Goal: Task Accomplishment & Management: Manage account settings

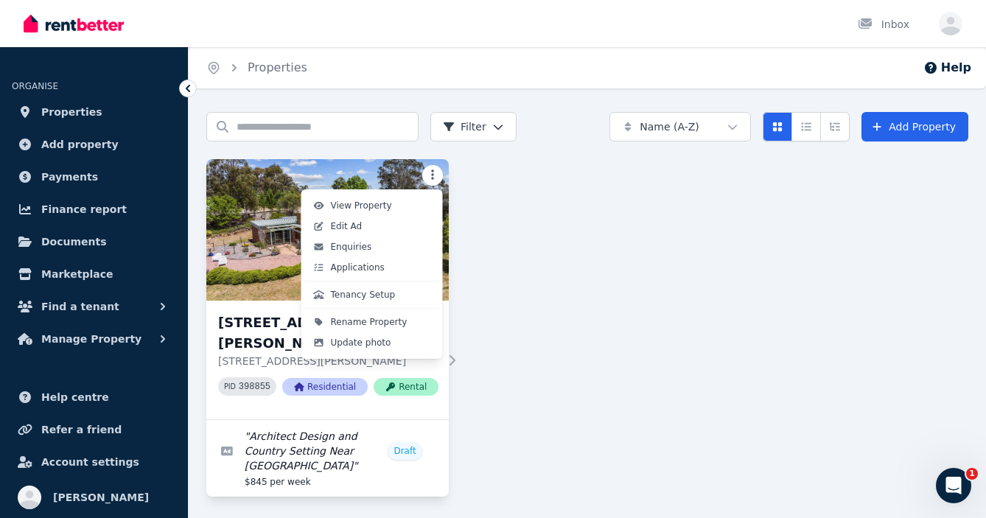
click at [431, 174] on html "Open main menu Inbox Open user menu ORGANISE Properties Add property Payments F…" at bounding box center [493, 259] width 986 height 518
click at [361, 226] on link "Edit Ad" at bounding box center [372, 226] width 136 height 21
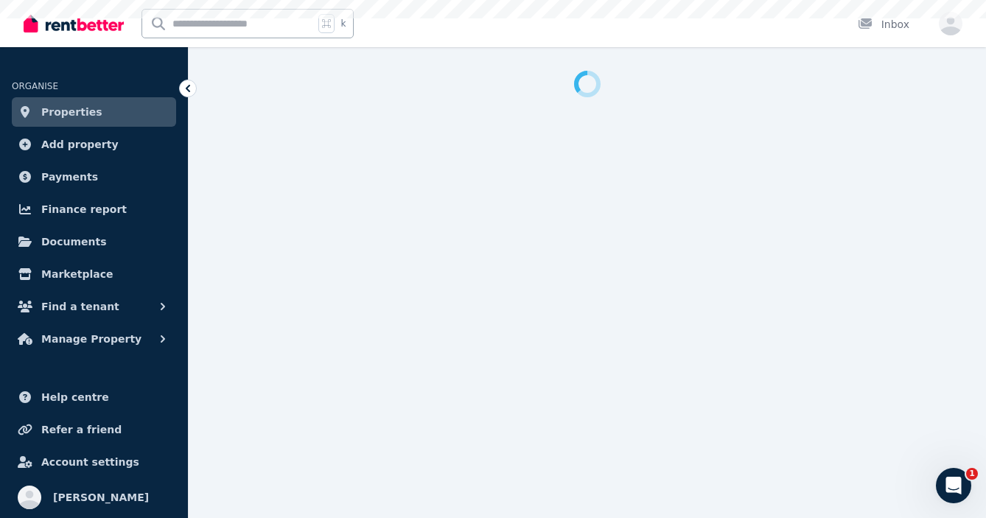
select select "***"
select select "**********"
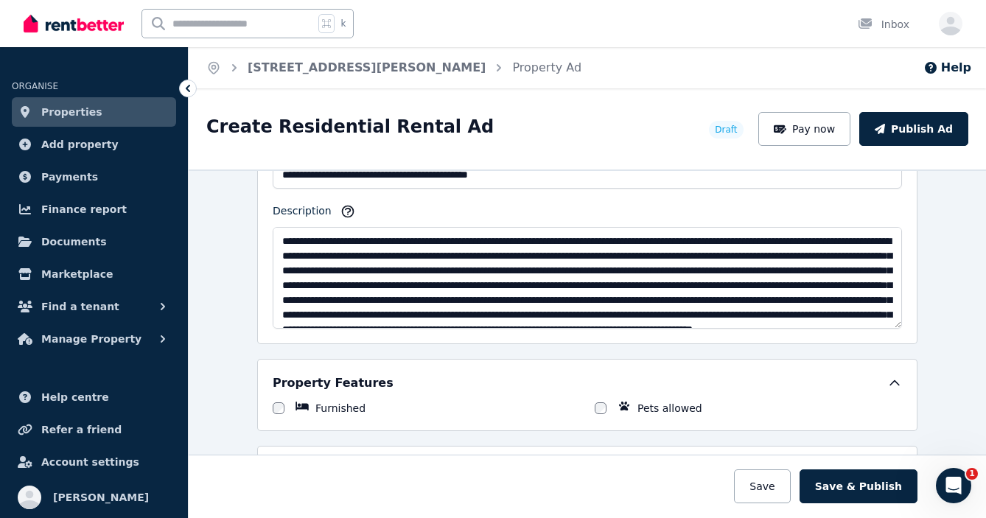
scroll to position [959, 0]
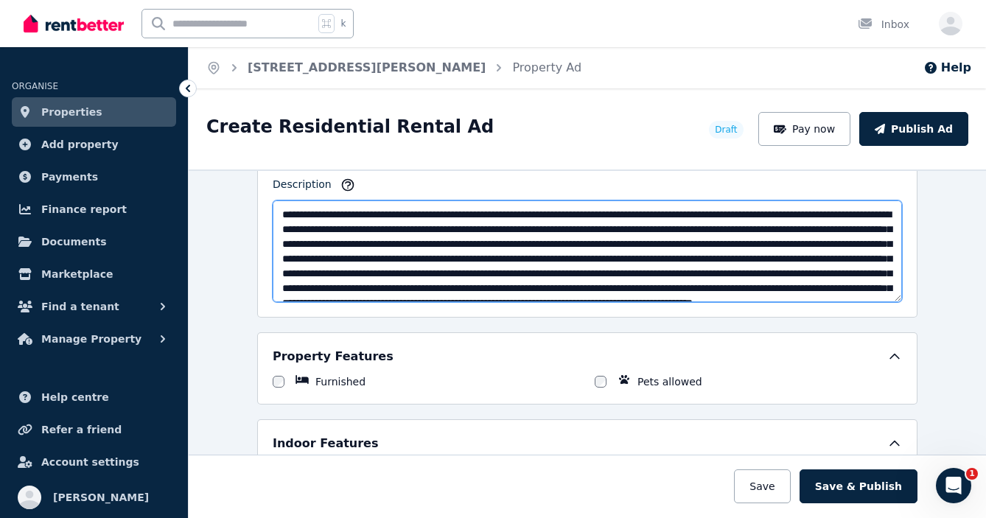
click at [547, 214] on textarea "Description" at bounding box center [587, 251] width 629 height 102
click at [590, 214] on textarea "Description" at bounding box center [587, 251] width 629 height 102
drag, startPoint x: 534, startPoint y: 214, endPoint x: 549, endPoint y: 214, distance: 14.8
click at [534, 214] on textarea "Description" at bounding box center [587, 251] width 629 height 102
click at [531, 214] on textarea "Description" at bounding box center [587, 251] width 629 height 102
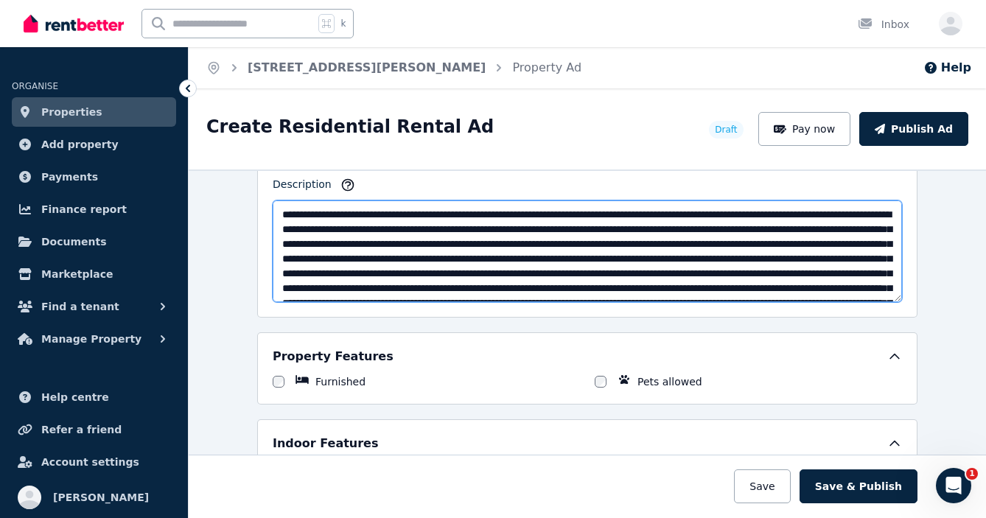
click at [830, 216] on textarea "Description" at bounding box center [587, 251] width 629 height 102
click at [658, 213] on textarea "Description" at bounding box center [587, 251] width 629 height 102
click at [542, 213] on textarea "Description" at bounding box center [587, 251] width 629 height 102
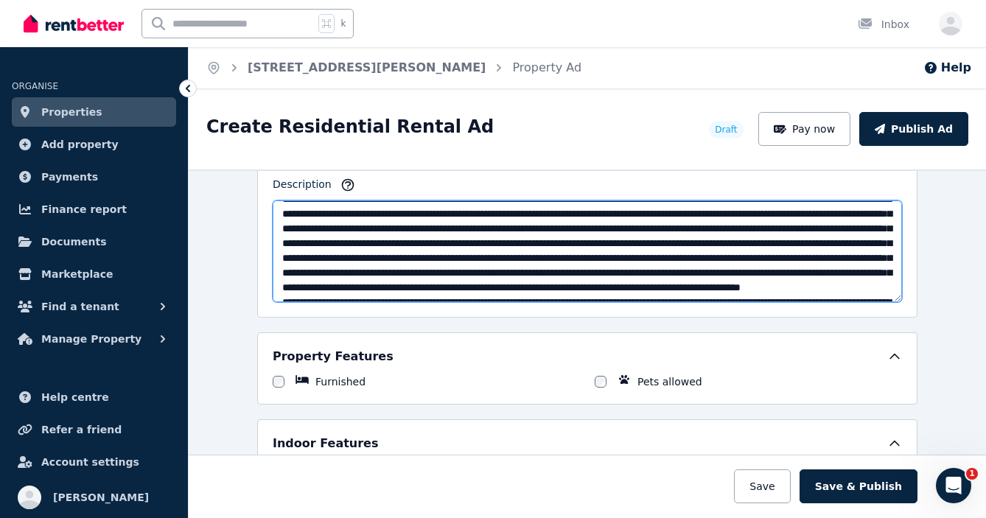
scroll to position [0, 0]
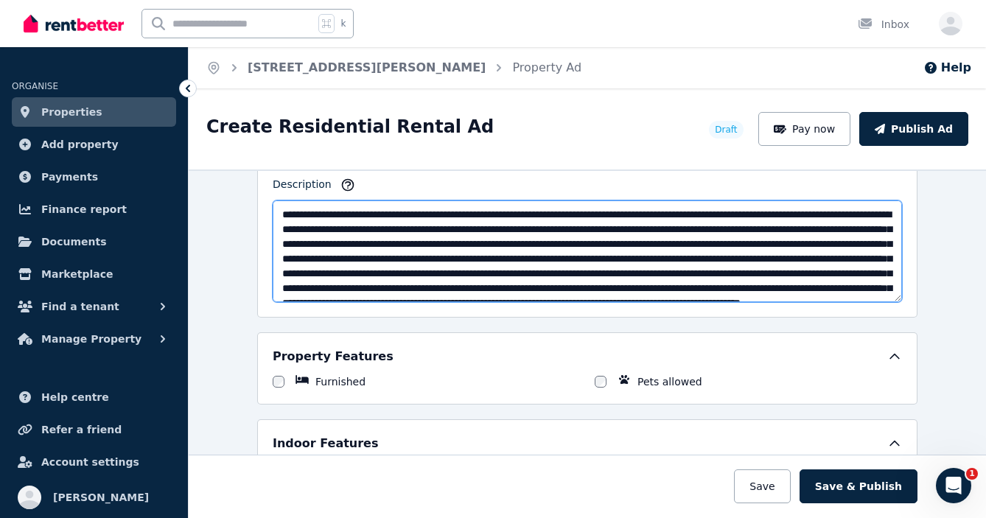
click at [360, 243] on textarea "Description" at bounding box center [587, 251] width 629 height 102
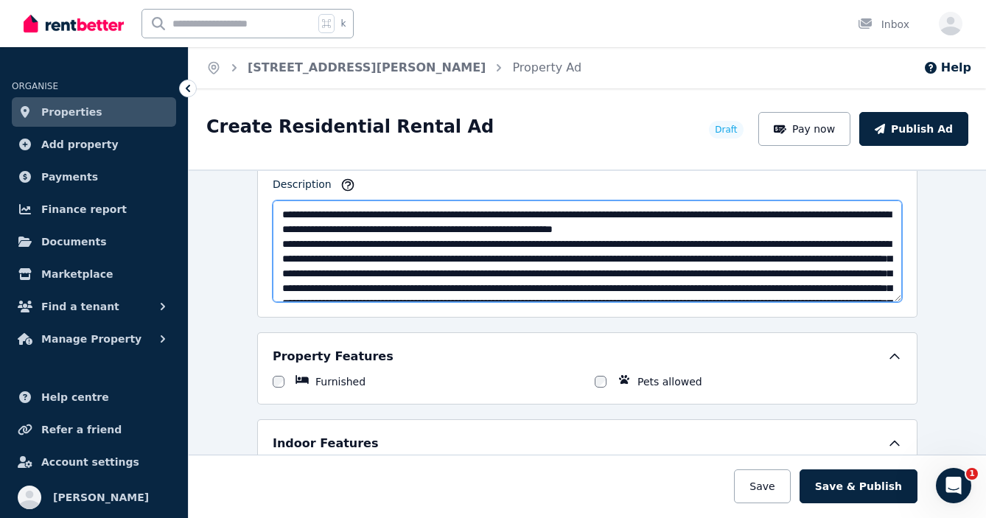
click at [380, 257] on textarea "Description" at bounding box center [587, 251] width 629 height 102
click at [316, 273] on textarea "Description" at bounding box center [587, 251] width 629 height 102
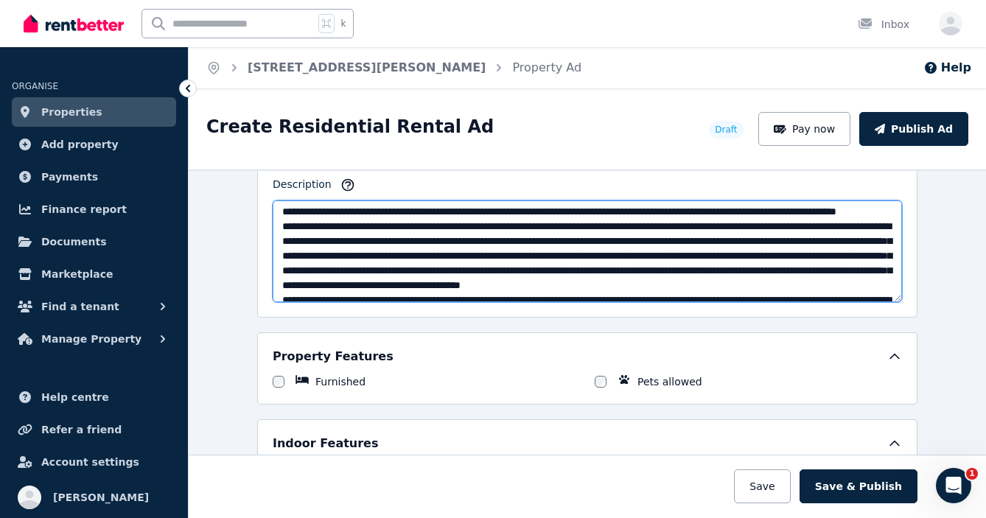
scroll to position [34, 0]
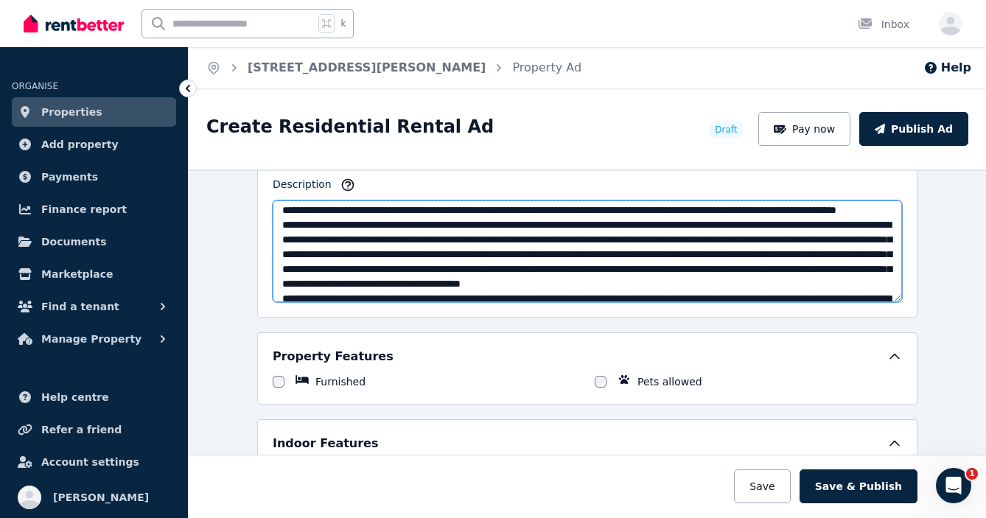
click at [724, 239] on textarea "Description" at bounding box center [587, 251] width 629 height 102
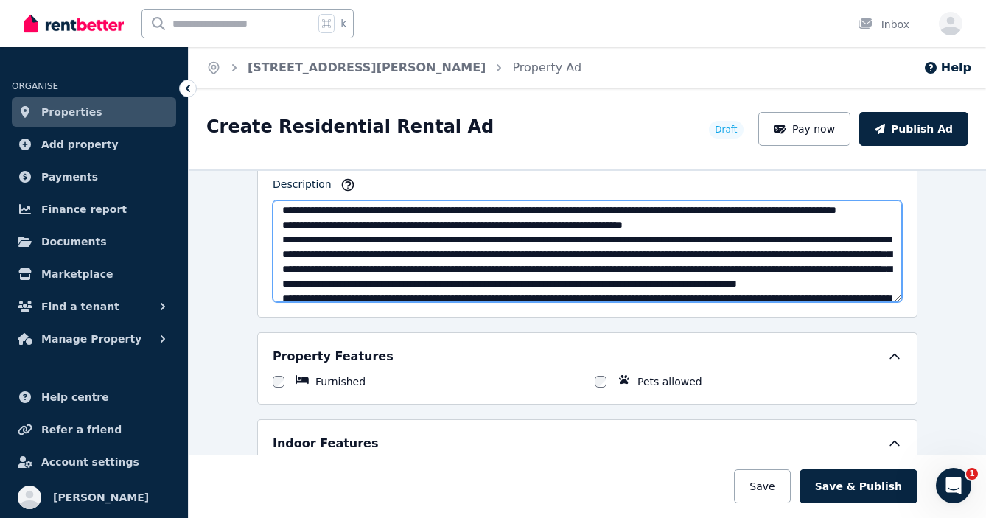
click at [316, 254] on textarea "Description" at bounding box center [587, 251] width 629 height 102
drag, startPoint x: 388, startPoint y: 255, endPoint x: 343, endPoint y: 254, distance: 45.0
click at [343, 254] on textarea "Description" at bounding box center [587, 251] width 629 height 102
click at [431, 253] on textarea "Description" at bounding box center [587, 251] width 629 height 102
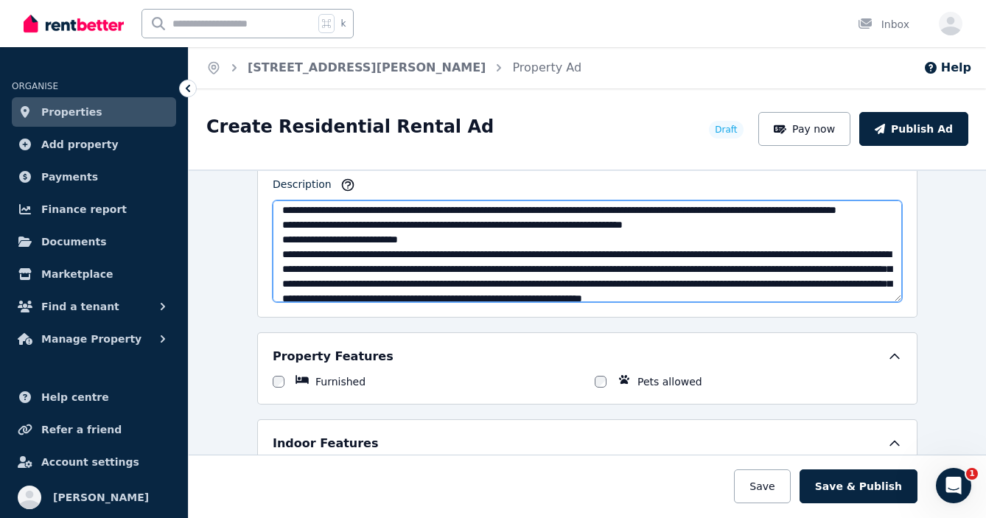
drag, startPoint x: 316, startPoint y: 269, endPoint x: 352, endPoint y: 262, distance: 36.7
click at [316, 269] on textarea "Description" at bounding box center [587, 251] width 629 height 102
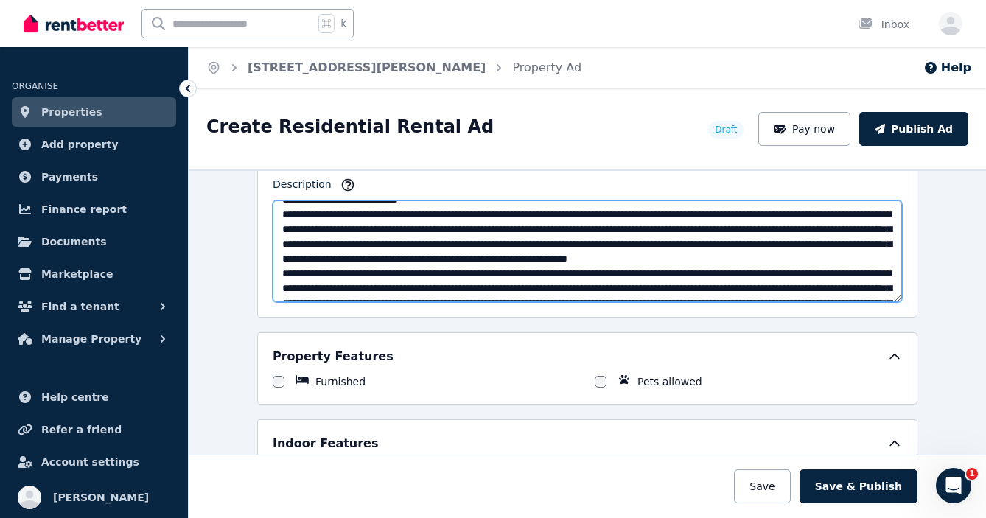
scroll to position [75, 0]
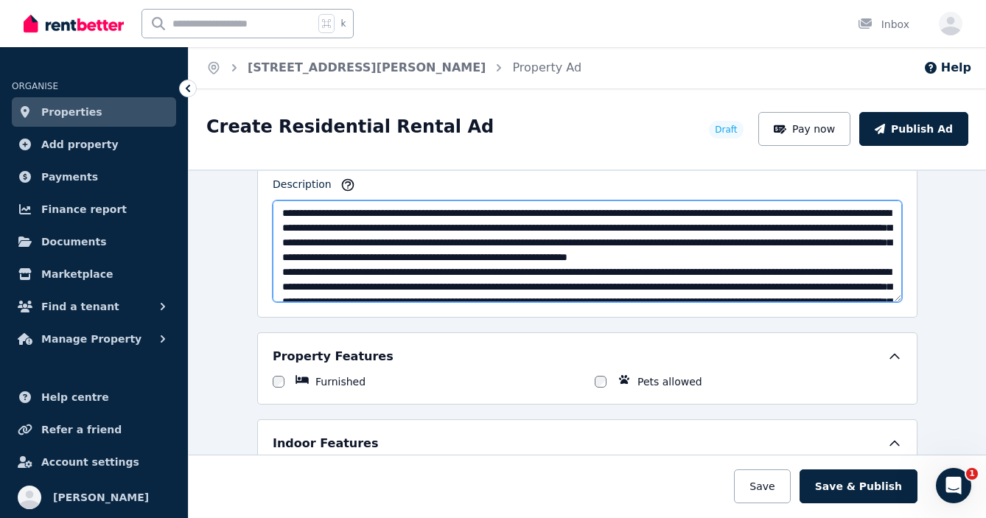
click at [816, 226] on textarea "Description" at bounding box center [587, 251] width 629 height 102
click at [794, 226] on textarea "Description" at bounding box center [587, 251] width 629 height 102
click at [608, 242] on textarea "Description" at bounding box center [587, 251] width 629 height 102
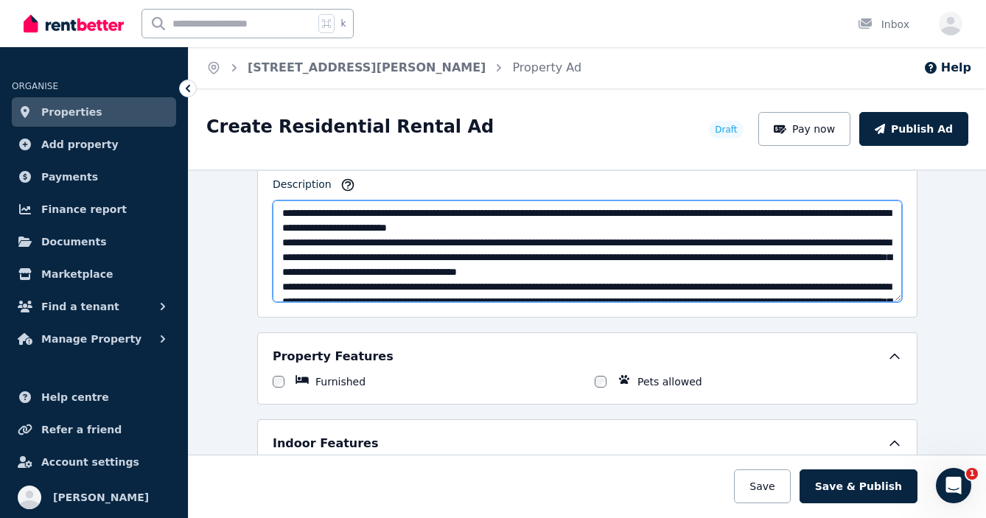
click at [315, 256] on textarea "Description" at bounding box center [587, 251] width 629 height 102
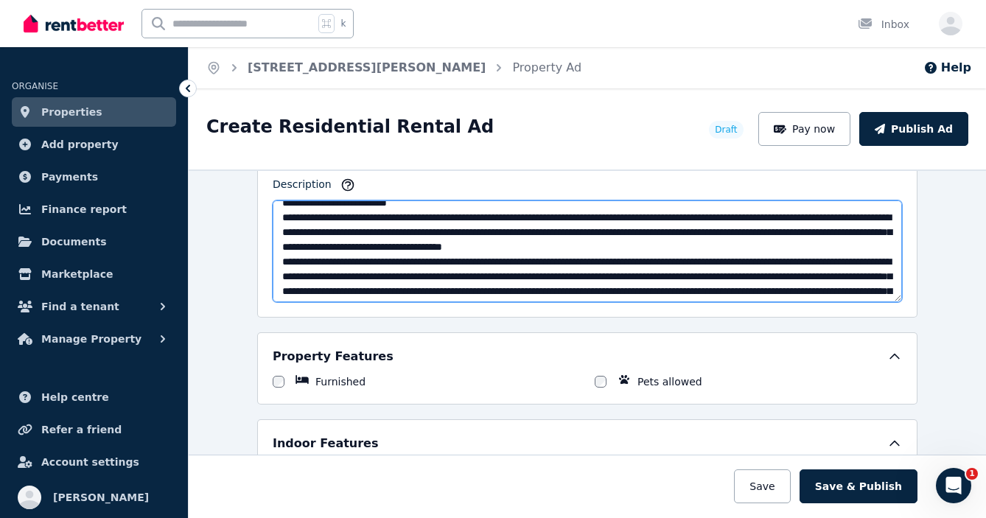
scroll to position [102, 0]
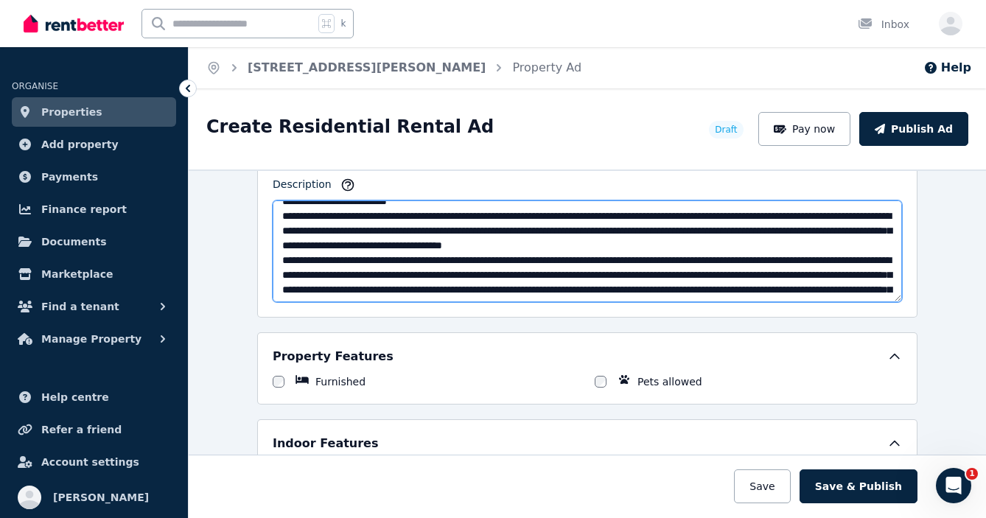
click at [358, 245] on textarea "Description" at bounding box center [587, 251] width 629 height 102
click at [512, 247] on textarea "Description" at bounding box center [587, 251] width 629 height 102
click at [626, 245] on textarea "Description" at bounding box center [587, 251] width 629 height 102
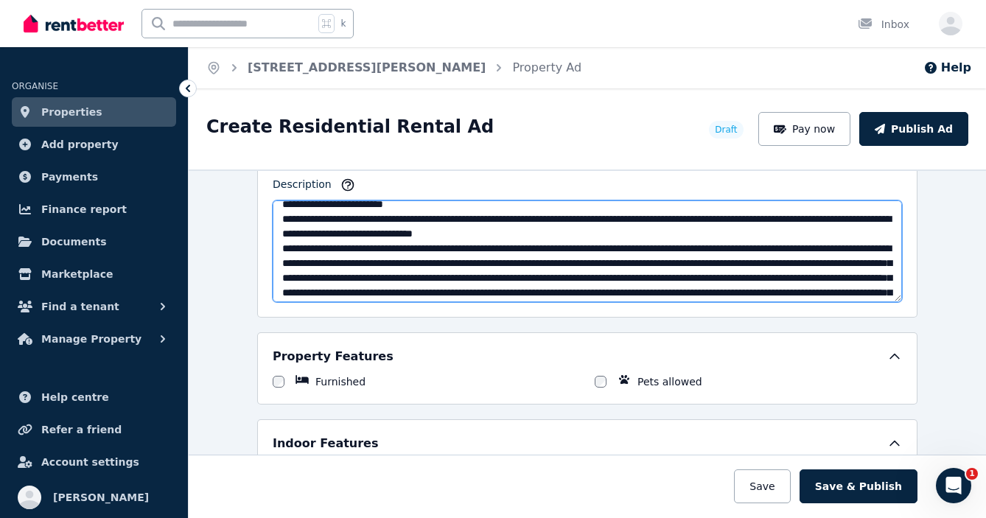
scroll to position [130, 0]
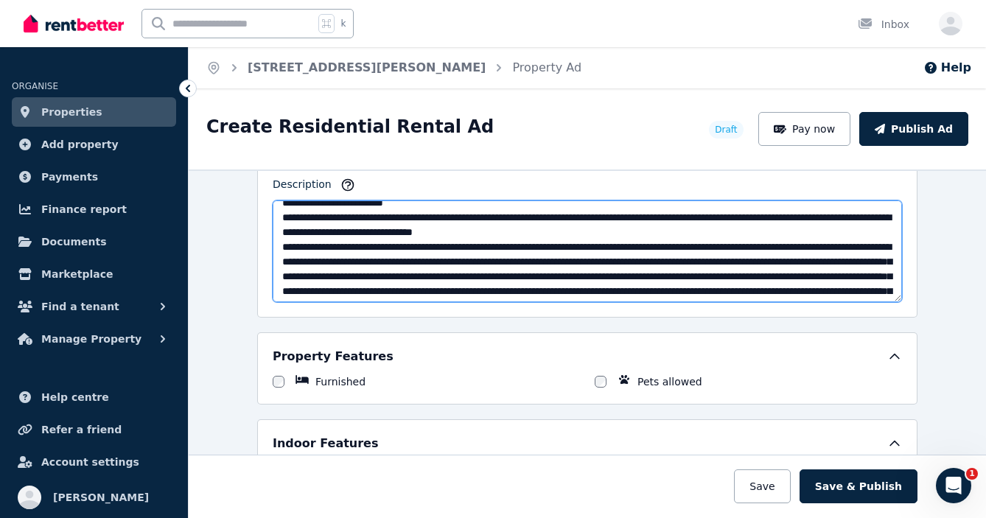
click at [881, 231] on textarea "Description" at bounding box center [587, 251] width 629 height 102
click at [365, 248] on textarea "Description" at bounding box center [587, 251] width 629 height 102
click at [571, 245] on textarea "Description" at bounding box center [587, 251] width 629 height 102
click at [407, 247] on textarea "Description" at bounding box center [587, 251] width 629 height 102
click at [613, 247] on textarea "Description" at bounding box center [587, 251] width 629 height 102
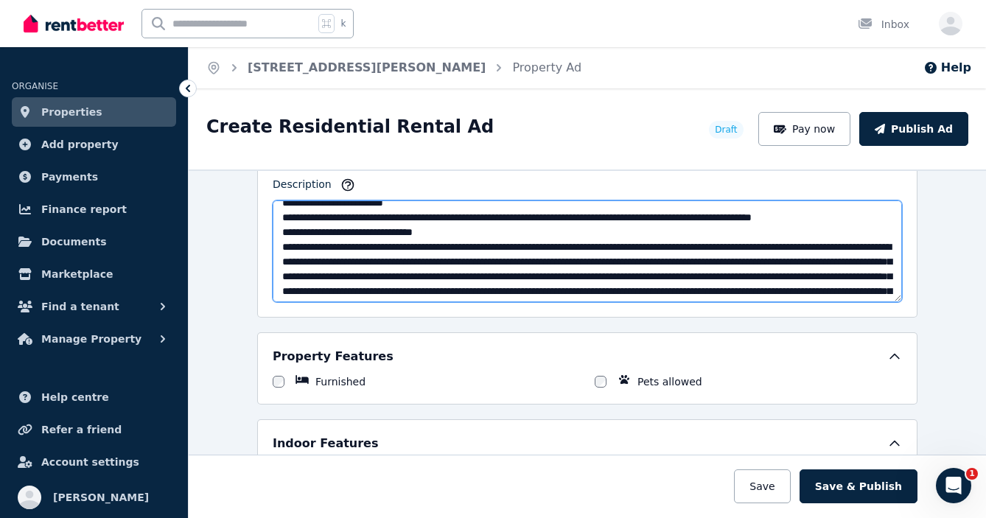
scroll to position [153, 0]
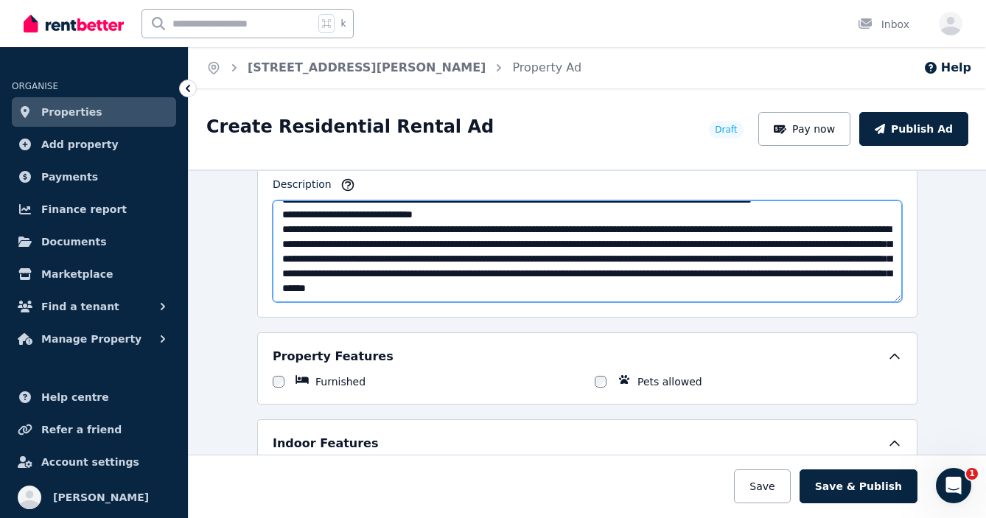
click at [284, 240] on textarea "Description" at bounding box center [587, 251] width 629 height 102
drag, startPoint x: 333, startPoint y: 240, endPoint x: 293, endPoint y: 239, distance: 39.8
click at [293, 239] on textarea "Description" at bounding box center [587, 251] width 629 height 102
click at [351, 239] on textarea "Description" at bounding box center [587, 251] width 629 height 102
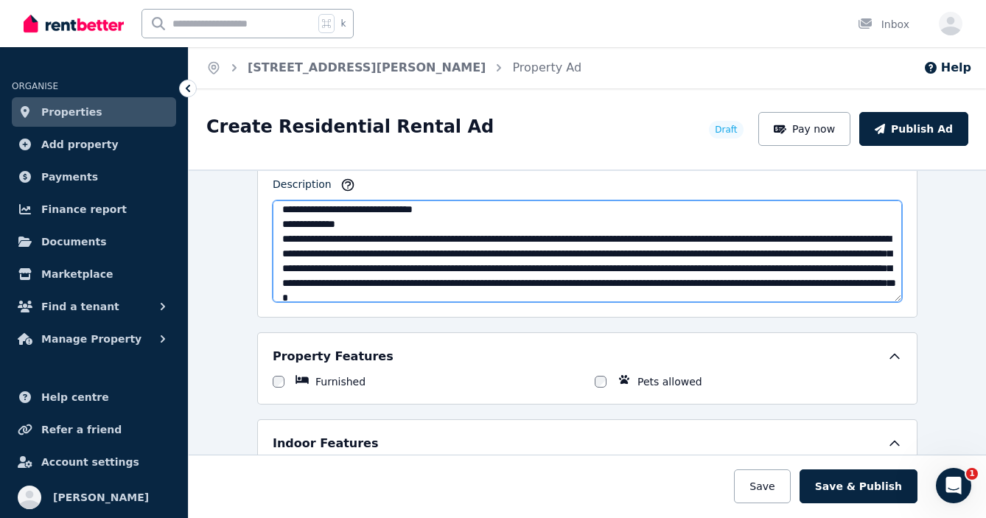
click at [487, 252] on textarea "Description" at bounding box center [587, 251] width 629 height 102
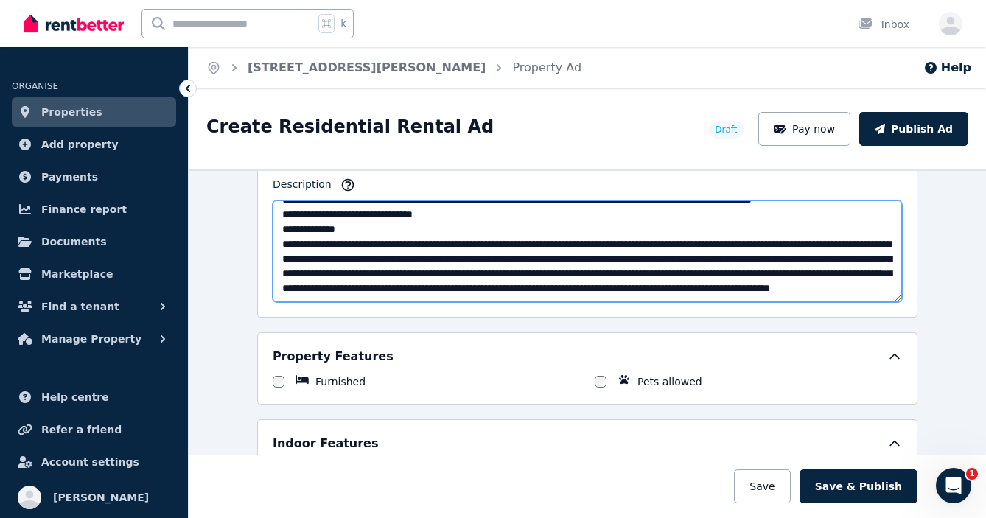
click at [464, 254] on textarea "Description" at bounding box center [587, 251] width 629 height 102
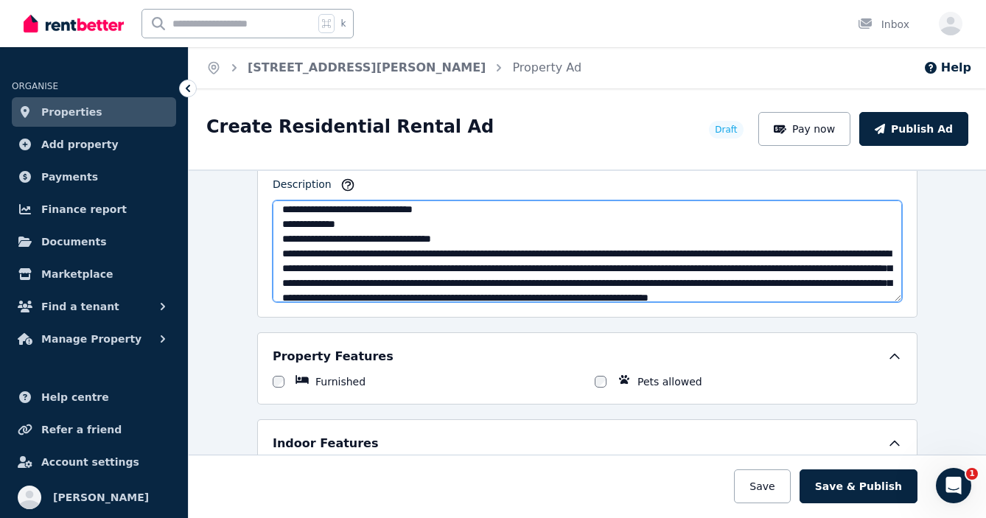
click at [403, 270] on textarea "Description" at bounding box center [587, 251] width 629 height 102
drag, startPoint x: 390, startPoint y: 267, endPoint x: 407, endPoint y: 265, distance: 17.9
click at [390, 267] on textarea "Description" at bounding box center [587, 251] width 629 height 102
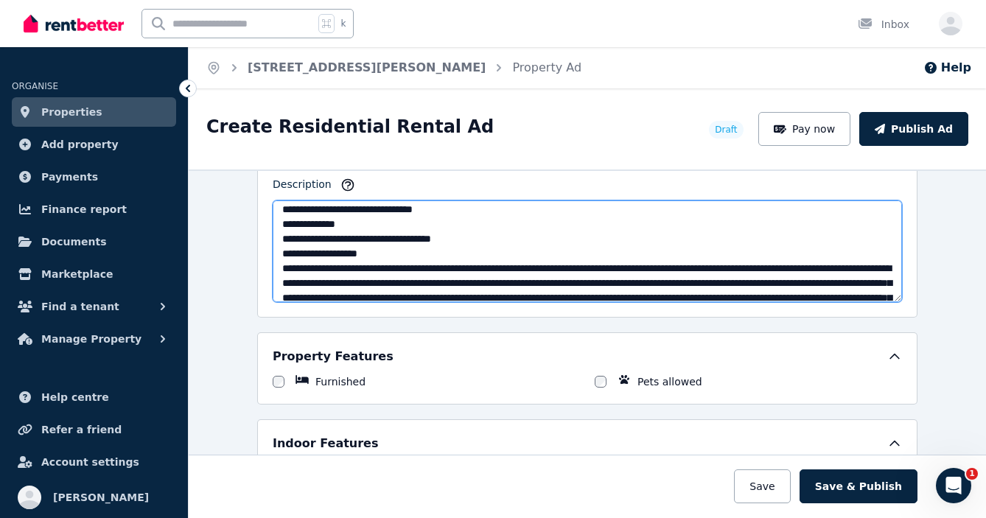
click at [326, 284] on textarea "Description" at bounding box center [587, 251] width 629 height 102
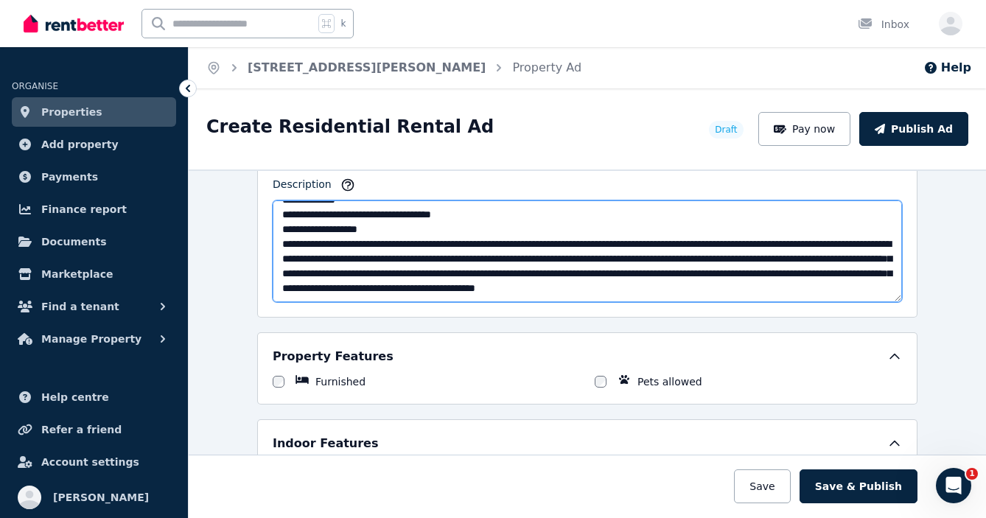
scroll to position [204, 0]
click at [528, 231] on textarea "Description" at bounding box center [587, 251] width 629 height 102
click at [622, 231] on textarea "Description" at bounding box center [587, 251] width 629 height 102
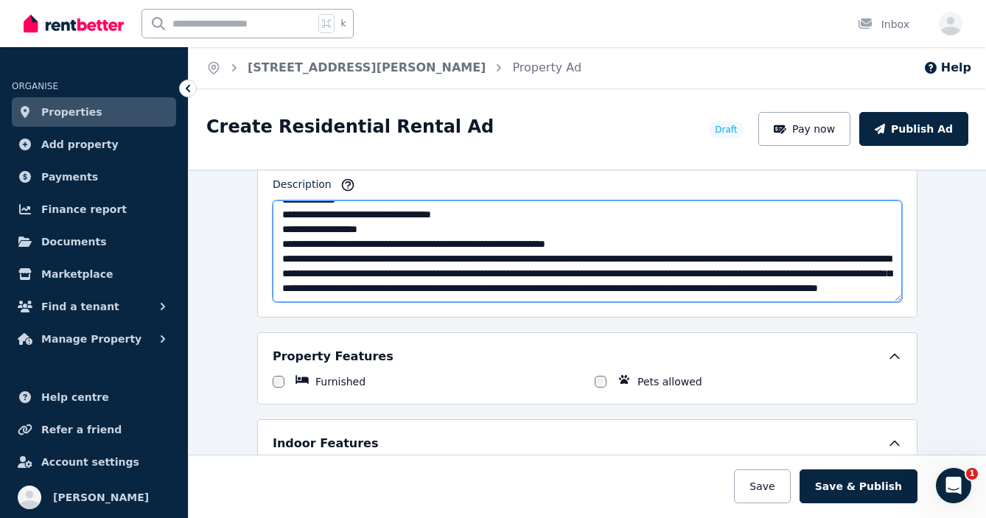
click at [464, 247] on textarea "Description" at bounding box center [587, 251] width 629 height 102
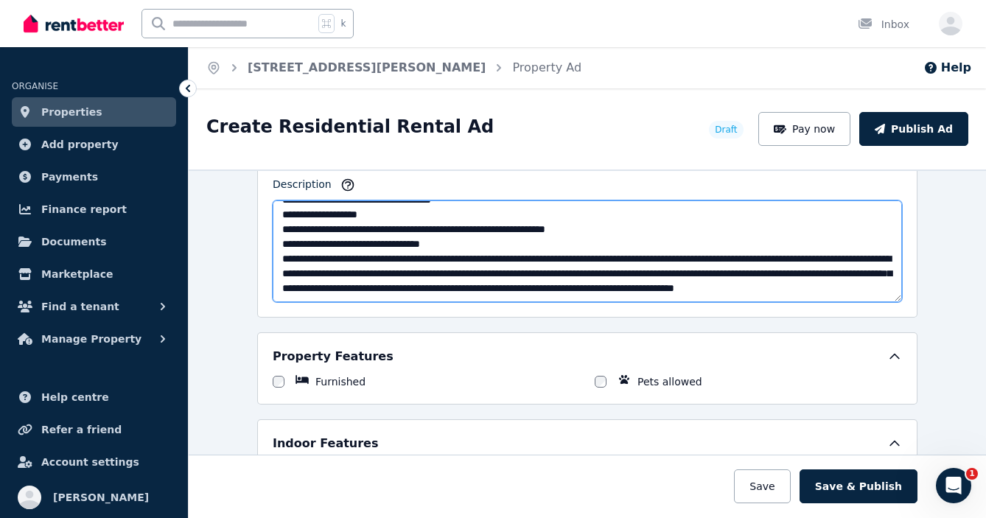
click at [375, 262] on textarea "Description" at bounding box center [587, 251] width 629 height 102
click at [735, 260] on textarea "Description" at bounding box center [587, 251] width 629 height 102
click at [515, 259] on textarea "Description" at bounding box center [587, 251] width 629 height 102
click at [385, 259] on textarea "Description" at bounding box center [587, 251] width 629 height 102
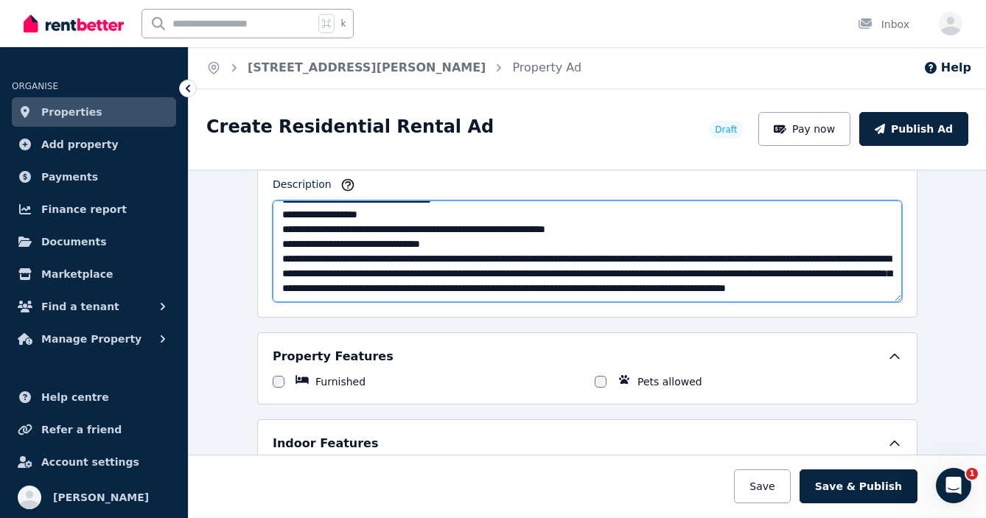
click at [282, 242] on textarea "Description" at bounding box center [587, 251] width 629 height 102
click at [356, 242] on textarea "Description" at bounding box center [587, 251] width 629 height 102
click at [453, 244] on textarea "Description" at bounding box center [587, 251] width 629 height 102
click at [340, 244] on textarea "Description" at bounding box center [587, 251] width 629 height 102
click at [310, 242] on textarea "Description" at bounding box center [587, 251] width 629 height 102
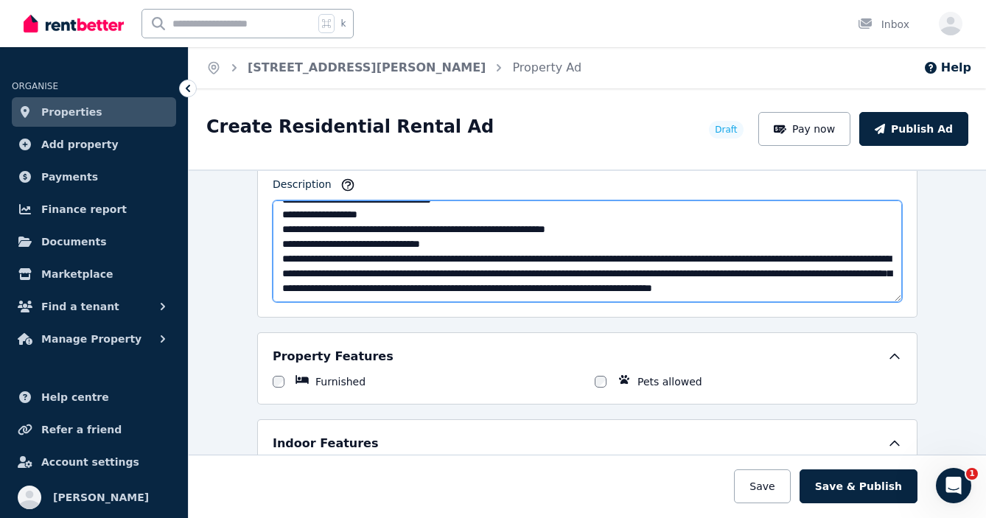
click at [350, 244] on textarea "Description" at bounding box center [587, 251] width 629 height 102
drag, startPoint x: 384, startPoint y: 242, endPoint x: 401, endPoint y: 234, distance: 18.8
click at [384, 242] on textarea "Description" at bounding box center [587, 251] width 629 height 102
drag, startPoint x: 679, startPoint y: 245, endPoint x: 492, endPoint y: 244, distance: 187.2
click at [492, 244] on textarea "Description" at bounding box center [587, 251] width 629 height 102
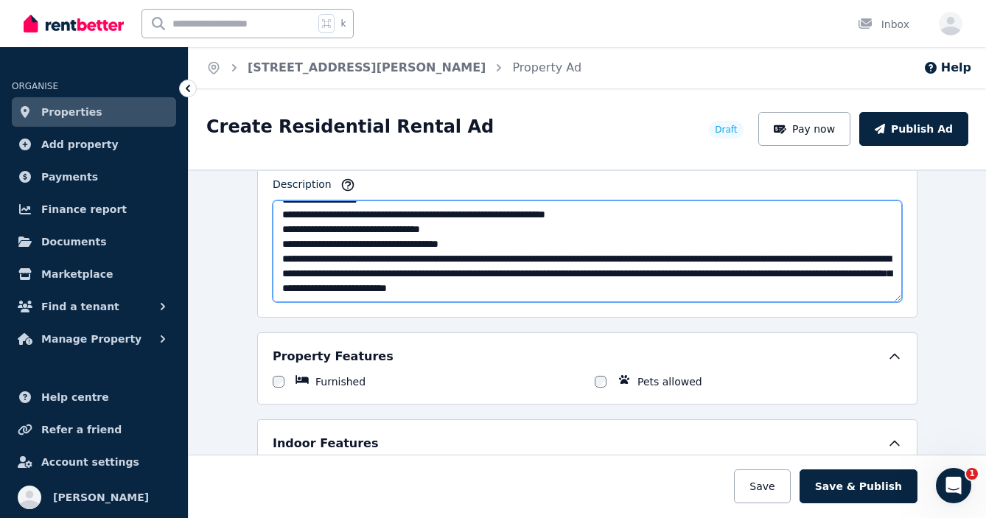
drag, startPoint x: 448, startPoint y: 259, endPoint x: 277, endPoint y: 260, distance: 171.0
click at [277, 260] on textarea "Description" at bounding box center [587, 251] width 629 height 102
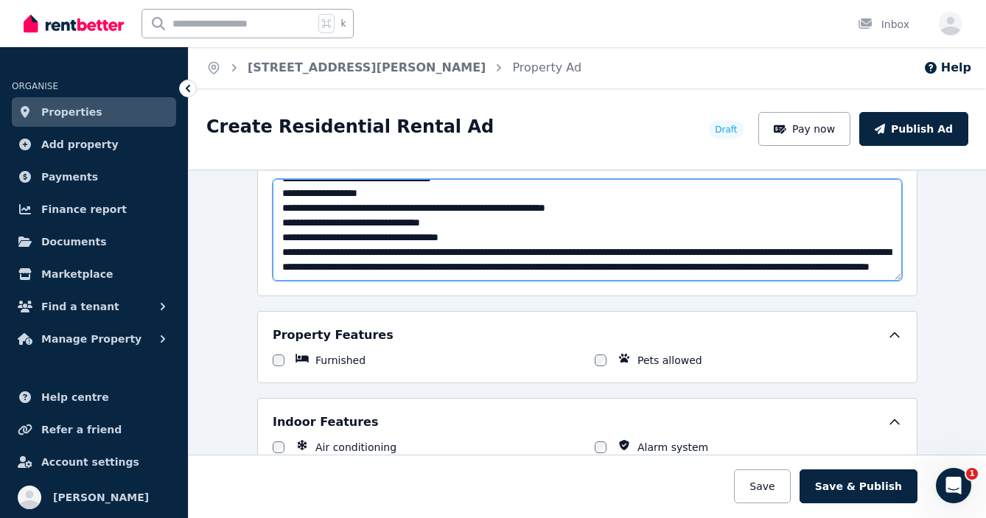
scroll to position [982, 0]
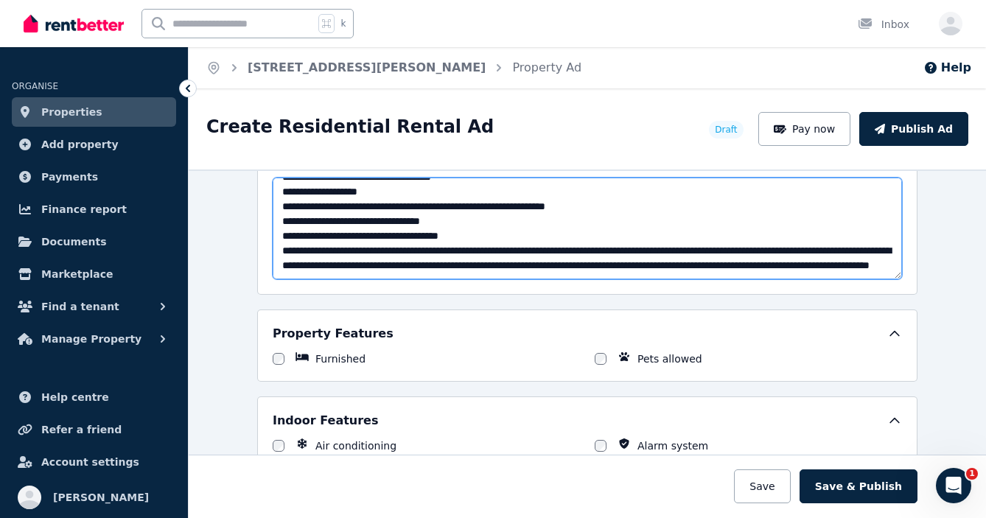
click at [553, 238] on textarea "Description" at bounding box center [587, 229] width 629 height 102
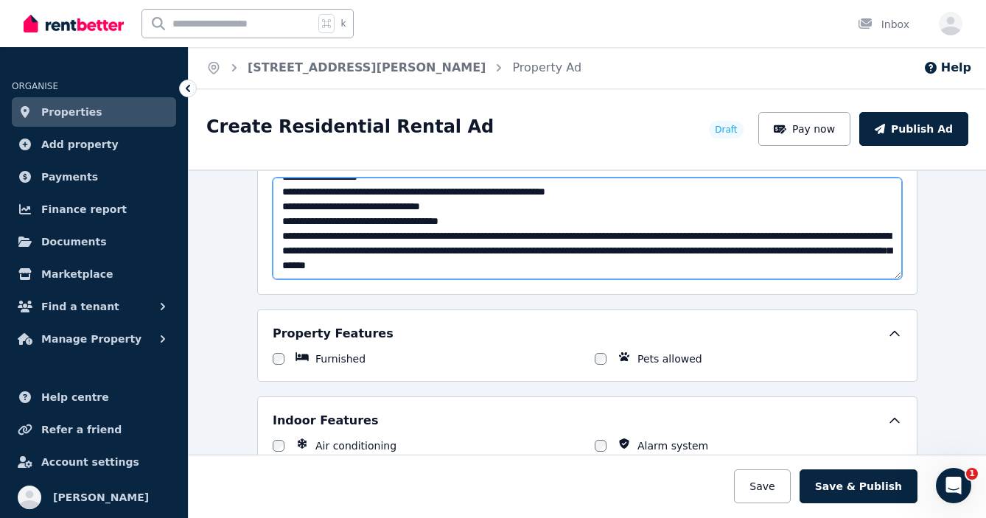
click at [742, 237] on textarea "Description" at bounding box center [587, 229] width 629 height 102
click at [358, 249] on textarea "Description" at bounding box center [587, 229] width 629 height 102
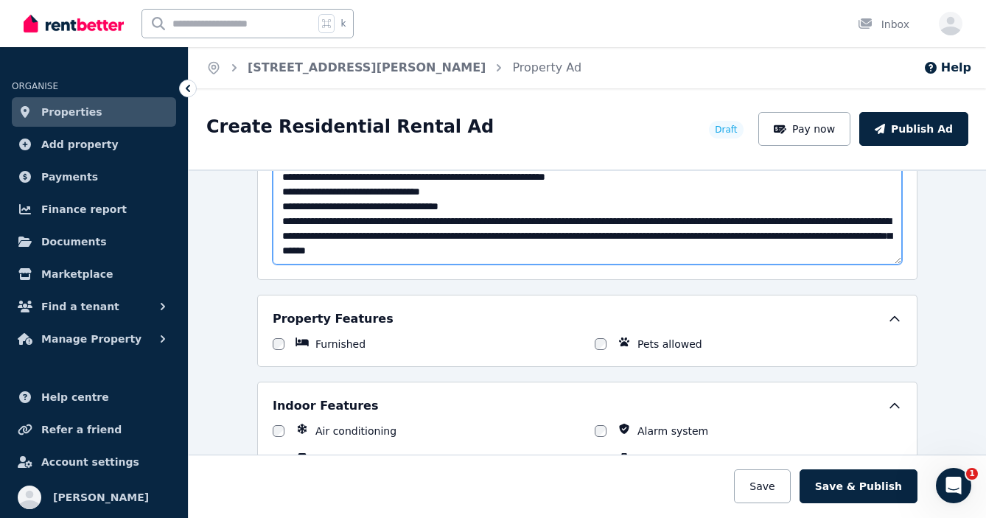
click at [559, 236] on textarea "Description" at bounding box center [587, 214] width 629 height 102
click at [609, 237] on textarea "Description" at bounding box center [587, 214] width 629 height 102
drag, startPoint x: 606, startPoint y: 235, endPoint x: 690, endPoint y: 251, distance: 86.1
click at [690, 251] on textarea "Description" at bounding box center [587, 214] width 629 height 102
click at [505, 208] on textarea "Description" at bounding box center [587, 214] width 629 height 102
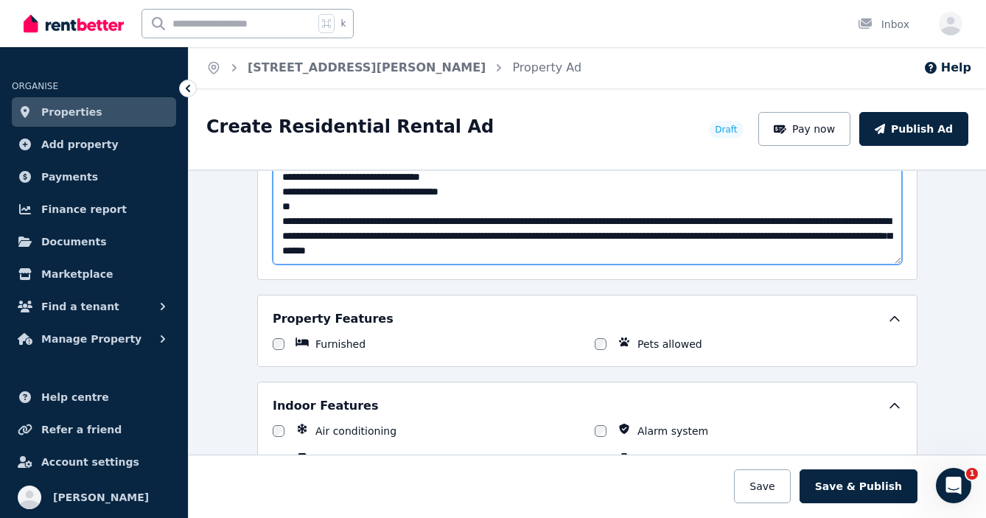
paste textarea "**********"
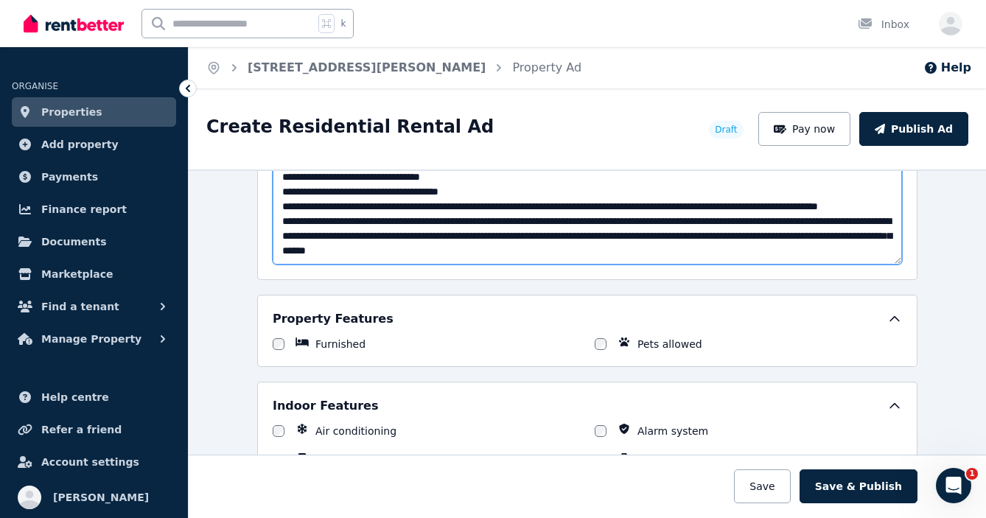
click at [782, 223] on textarea "Description" at bounding box center [587, 214] width 629 height 102
drag, startPoint x: 829, startPoint y: 221, endPoint x: 827, endPoint y: 229, distance: 8.4
click at [827, 229] on textarea "Description" at bounding box center [587, 214] width 629 height 102
drag, startPoint x: 559, startPoint y: 234, endPoint x: 723, endPoint y: 254, distance: 165.5
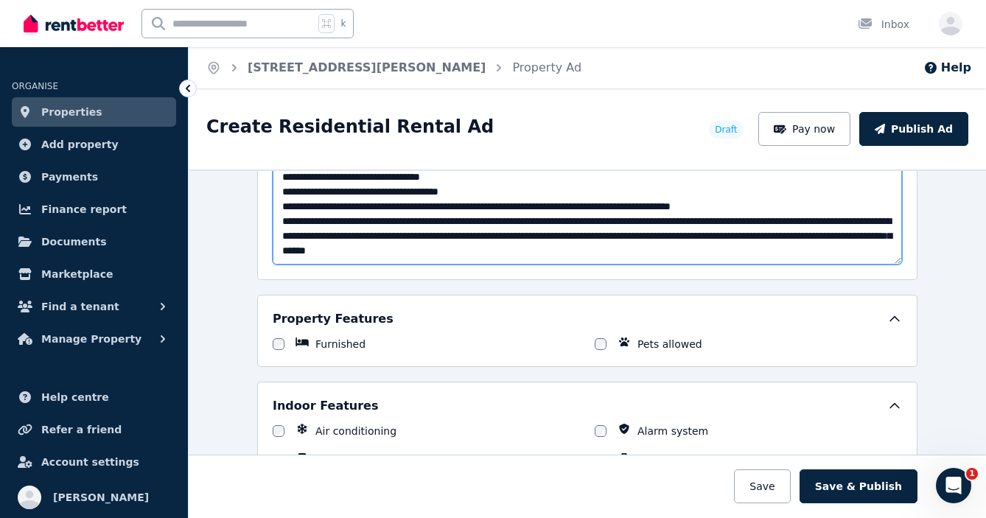
click at [723, 254] on textarea "Description" at bounding box center [587, 214] width 629 height 102
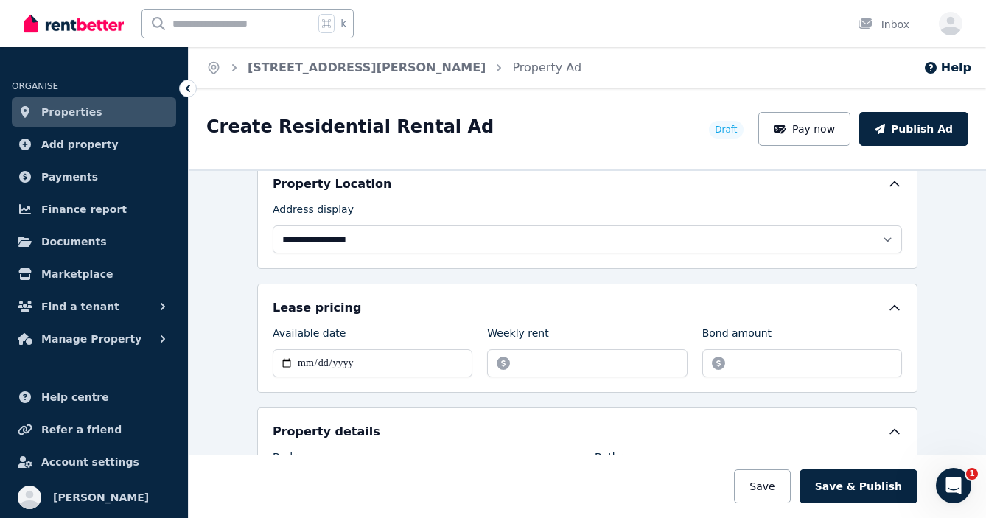
scroll to position [360, 0]
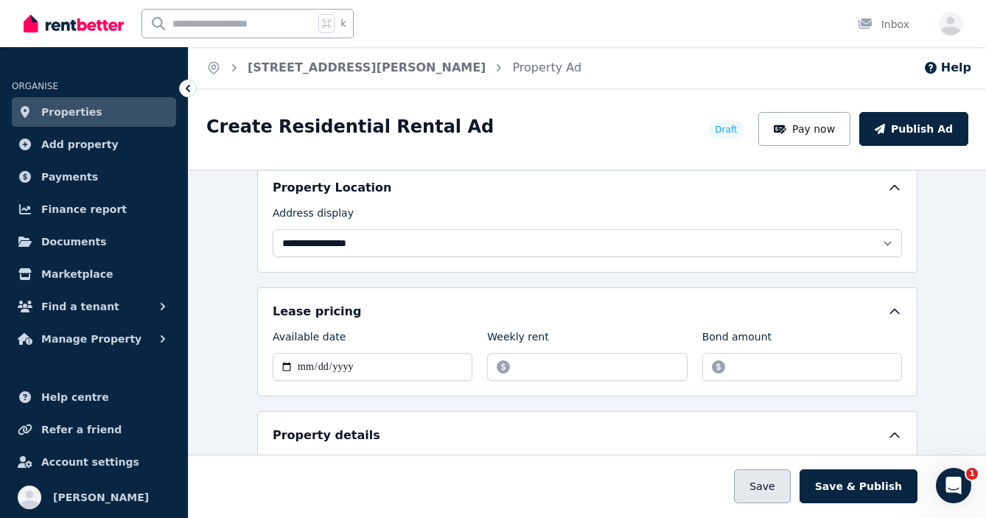
type textarea "**********"
click at [772, 485] on button "Save" at bounding box center [762, 486] width 56 height 34
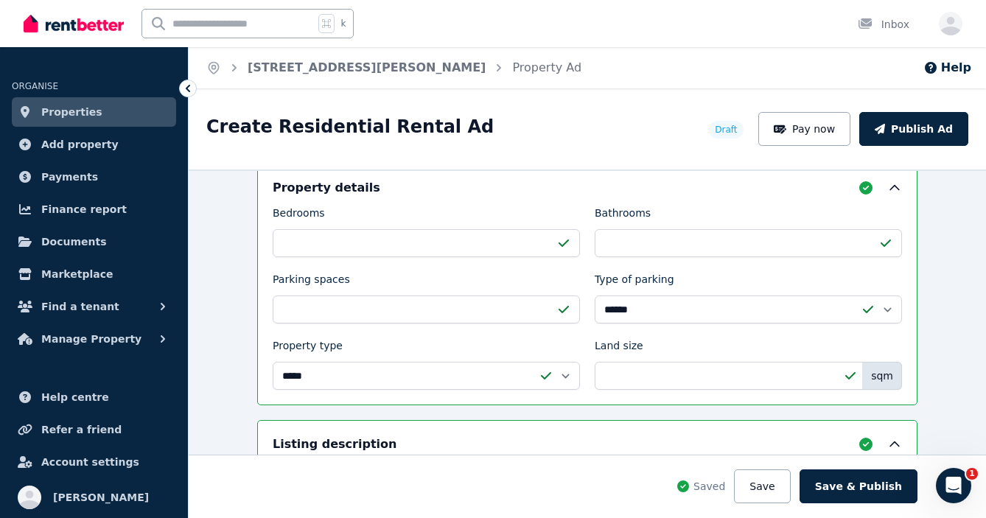
scroll to position [726, 0]
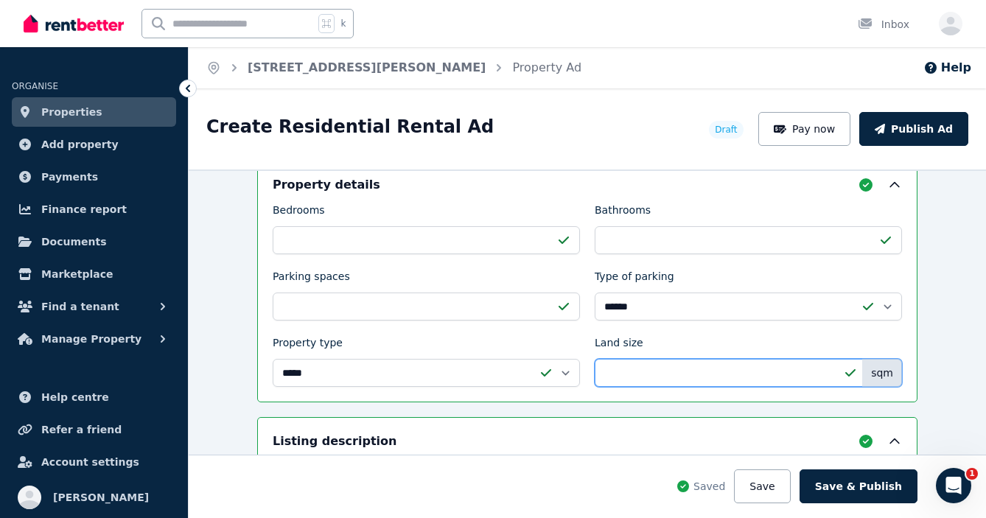
click at [617, 373] on input "****" at bounding box center [748, 373] width 307 height 28
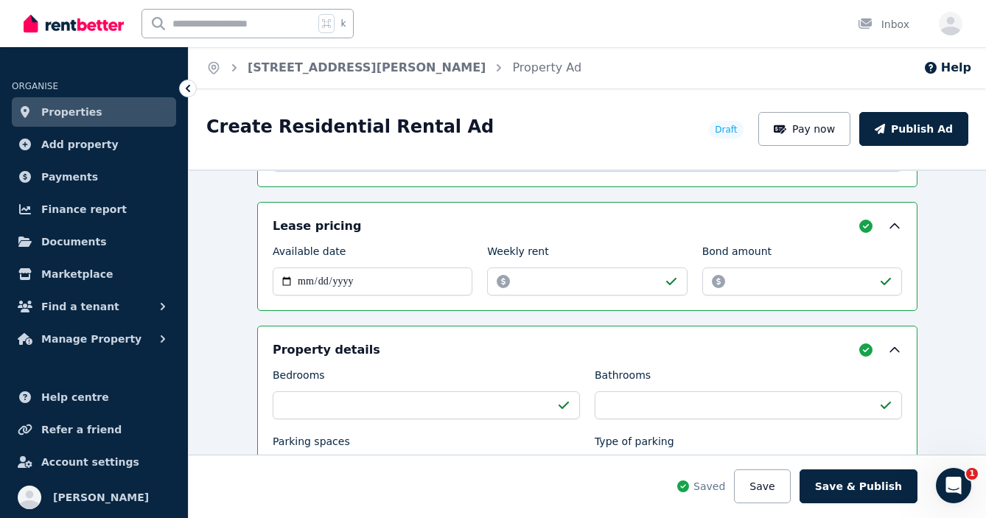
scroll to position [560, 0]
type input "****"
drag, startPoint x: 777, startPoint y: 281, endPoint x: 740, endPoint y: 283, distance: 36.9
click at [740, 283] on input "*******" at bounding box center [802, 282] width 200 height 28
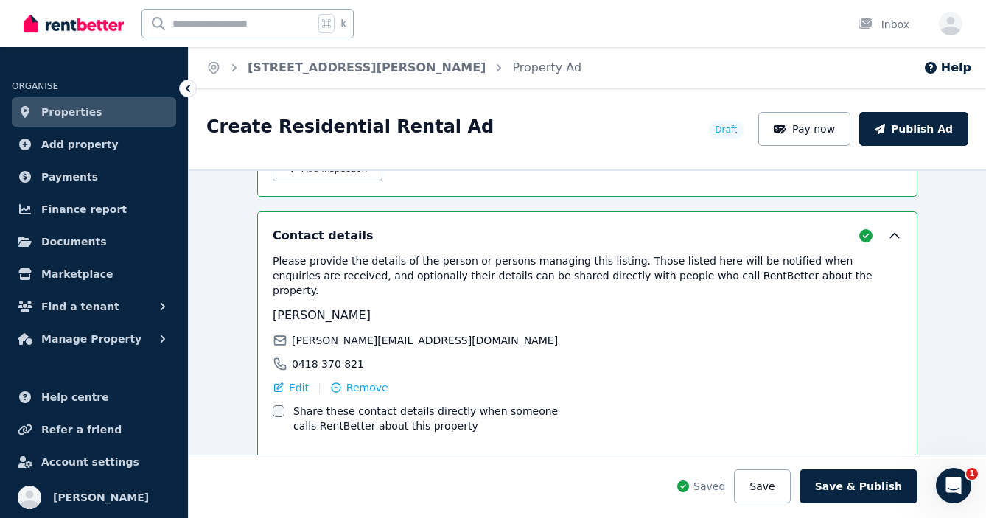
scroll to position [2552, 0]
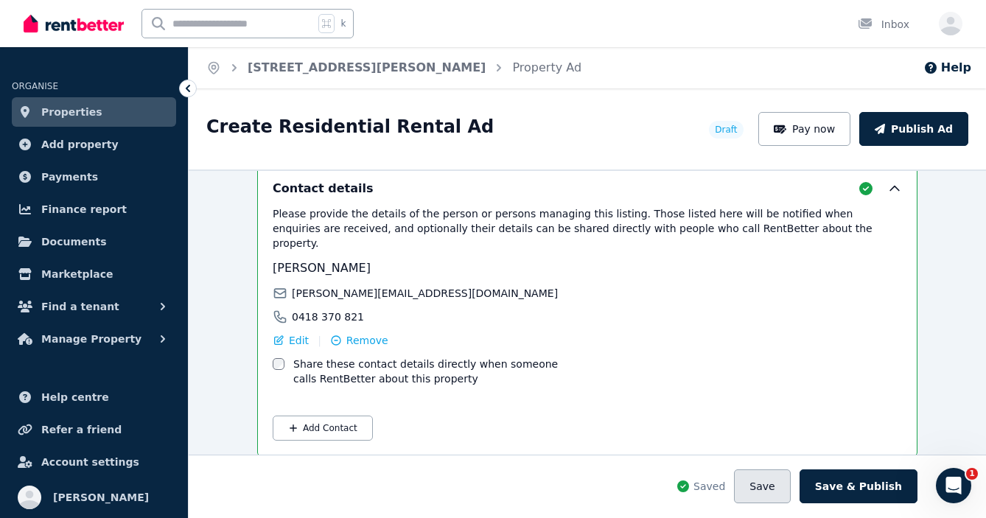
type input "****"
click at [778, 483] on button "Save" at bounding box center [762, 486] width 56 height 34
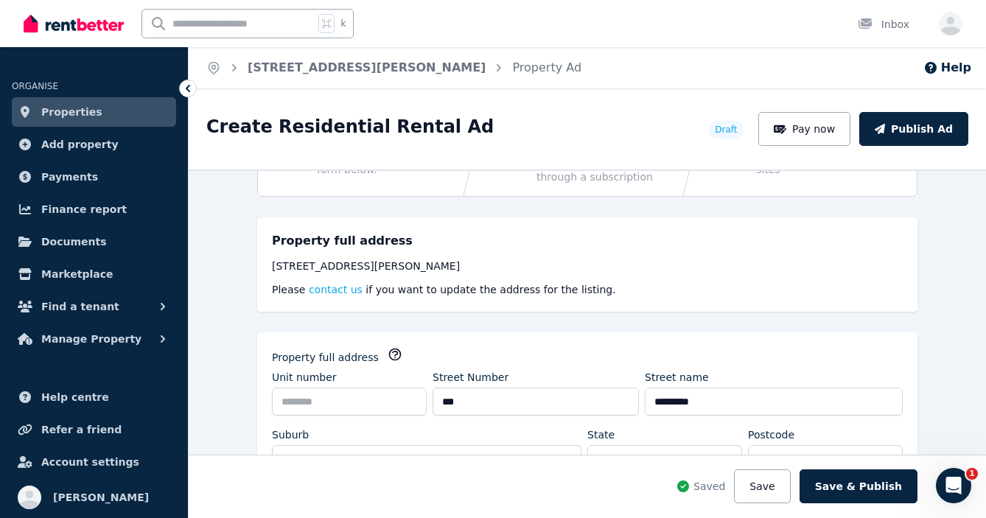
scroll to position [80, 0]
